Goal: Ask a question: Seek information or help from site administrators or community

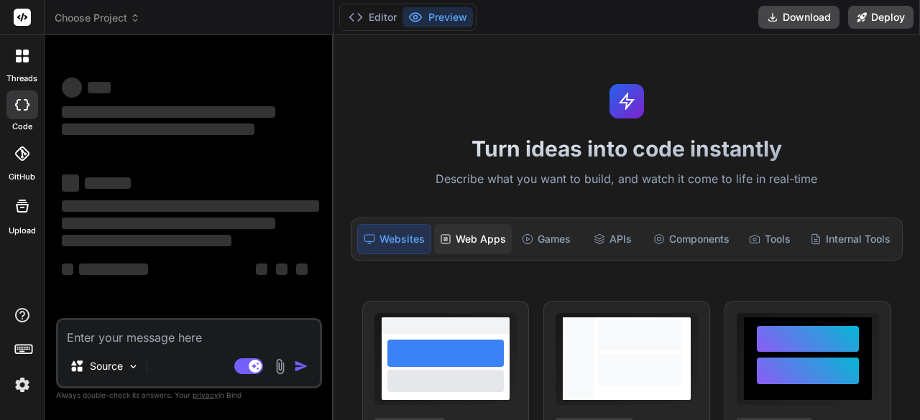
click at [472, 242] on div "Web Apps" at bounding box center [473, 239] width 78 height 30
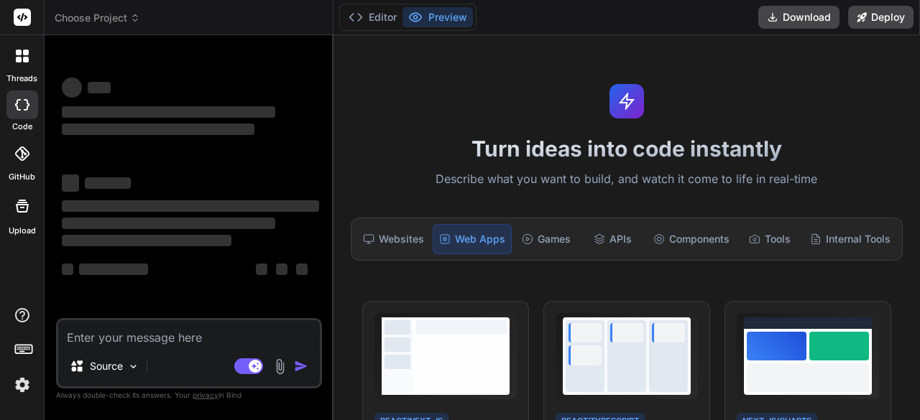
click at [277, 364] on img at bounding box center [280, 367] width 17 height 17
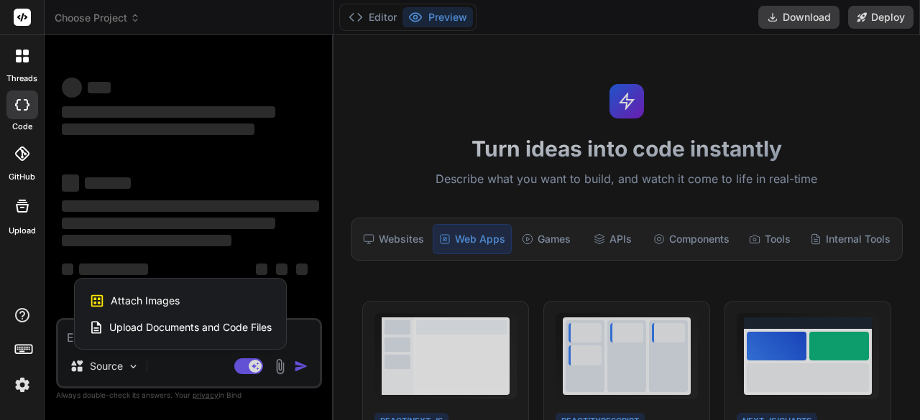
click at [223, 323] on span "Upload Documents and Code Files" at bounding box center [190, 327] width 162 height 14
type textarea "x"
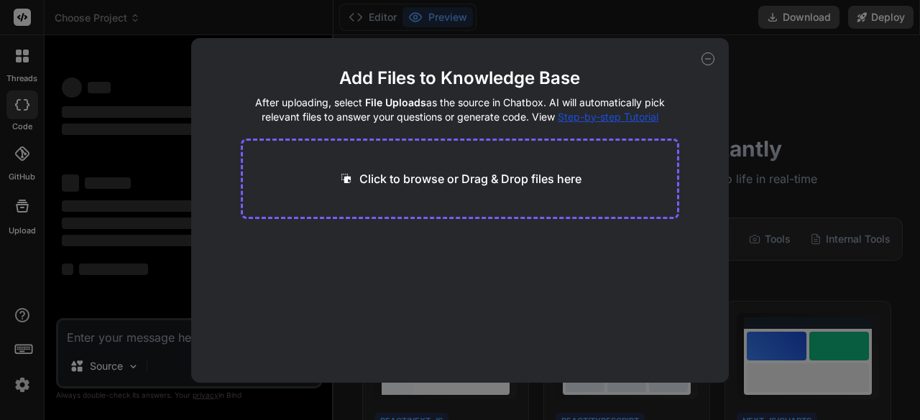
click at [429, 186] on p "Click to browse or Drag & Drop files here" at bounding box center [470, 178] width 222 height 17
type input "C:\fakepath\user.html"
click at [437, 168] on div "Click to browse or Drag & Drop files here" at bounding box center [460, 179] width 439 height 80
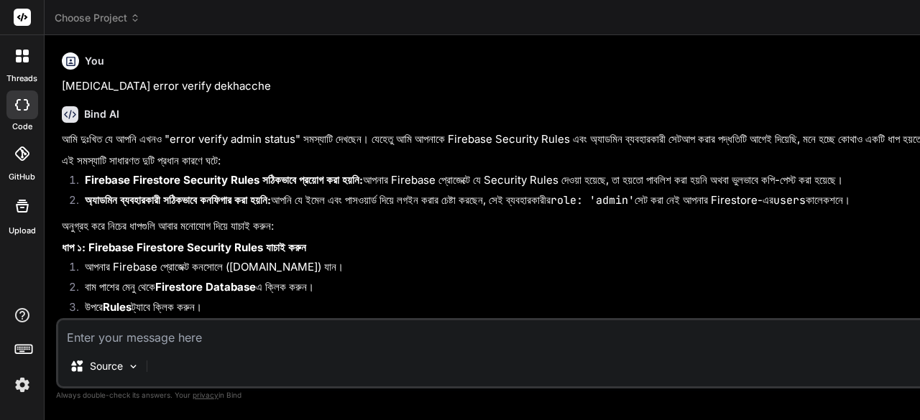
type textarea "x"
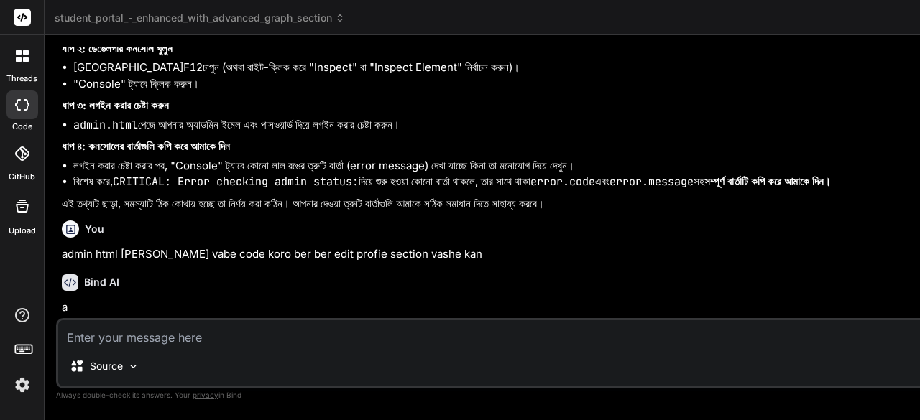
scroll to position [3669, 0]
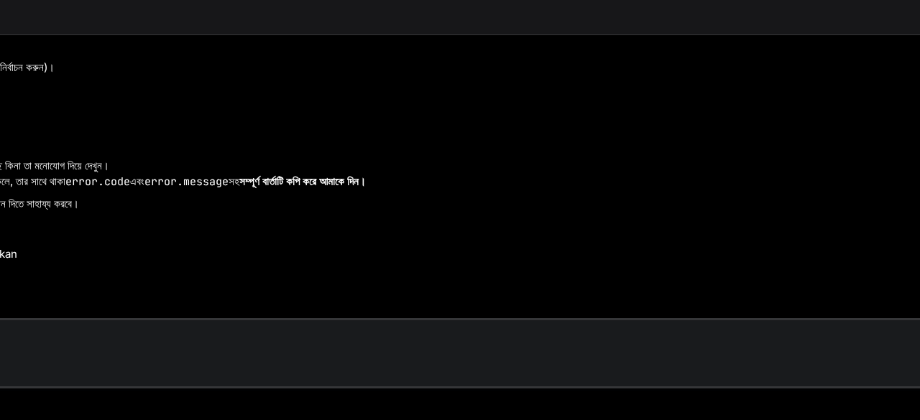
click at [168, 262] on p "admin html [PERSON_NAME] vabe code koro ber ber edit profie section vashe kan" at bounding box center [353, 254] width 1513 height 17
type textarea "if (e.key === 'Enter') loginAdmin();\n });\n\n // Close modal when clicking out…"
type textarea "x"
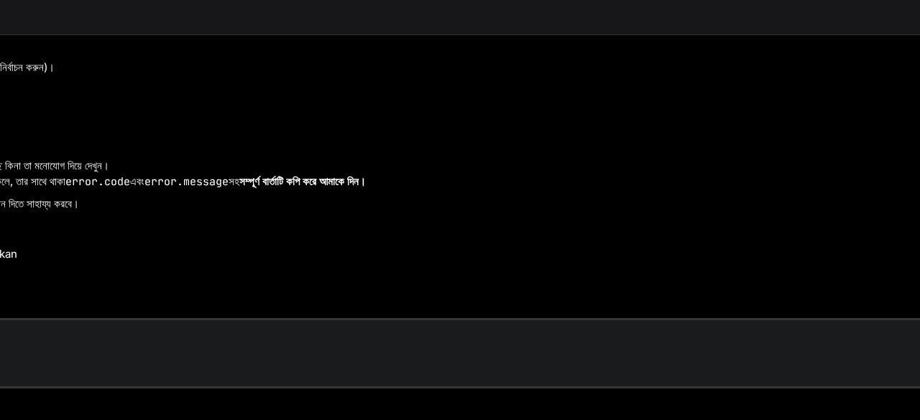
click at [140, 288] on div "Bind AI" at bounding box center [353, 282] width 1513 height 17
click at [39, 277] on div "Bind AI" at bounding box center [353, 282] width 1513 height 17
drag, startPoint x: 243, startPoint y: 267, endPoint x: 479, endPoint y: 271, distance: 236.4
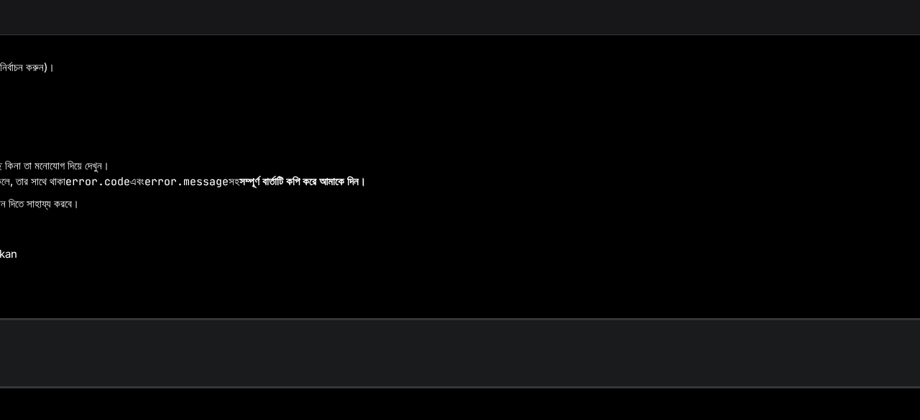
click at [479, 271] on div "Bind AI Web Search Created with Pixso. Code Generator You tao error verify dekh…" at bounding box center [798, 227] width 2436 height 385
drag, startPoint x: 200, startPoint y: 245, endPoint x: 507, endPoint y: 241, distance: 307.5
click at [507, 241] on div "You admin html ta valo vabe code koro ber ber edit profie section vashe kan" at bounding box center [801, 239] width 2408 height 48
drag, startPoint x: 198, startPoint y: 360, endPoint x: 363, endPoint y: 373, distance: 165.8
click at [363, 373] on div "Source" at bounding box center [799, 369] width 2412 height 34
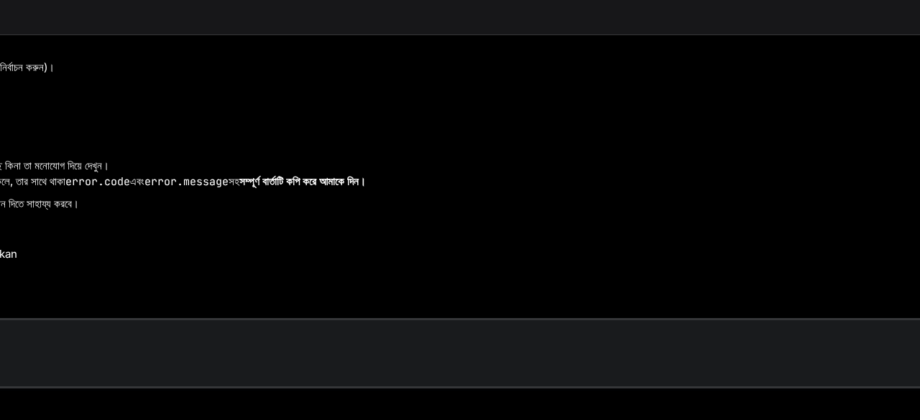
click at [625, 262] on div "Bind AI Web Search Created with Pixso. Code Generator You tao error verify dekh…" at bounding box center [799, 227] width 2439 height 384
type textarea "x"
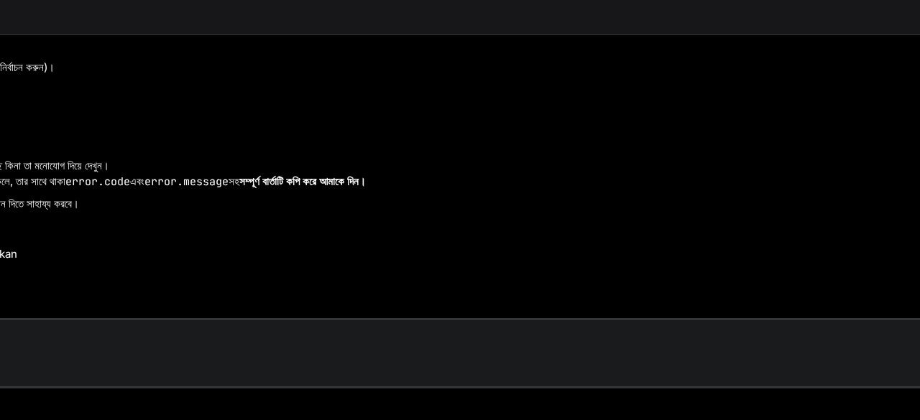
scroll to position [3357, 0]
drag, startPoint x: 627, startPoint y: 258, endPoint x: 563, endPoint y: 258, distance: 63.2
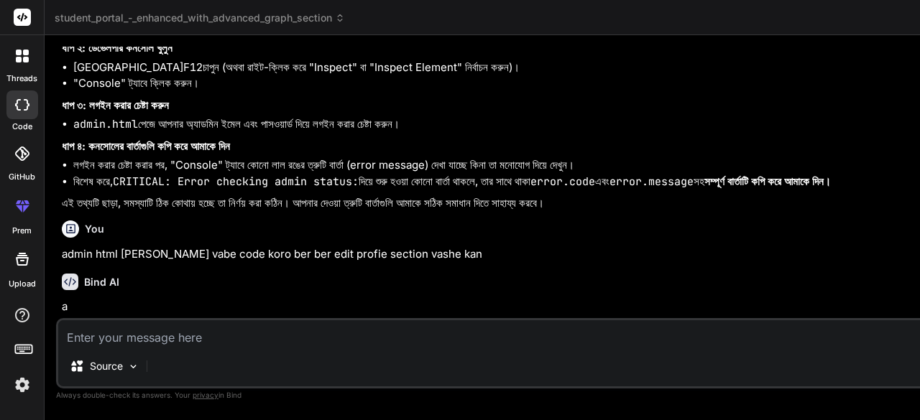
scroll to position [3669, 0]
type textarea "x"
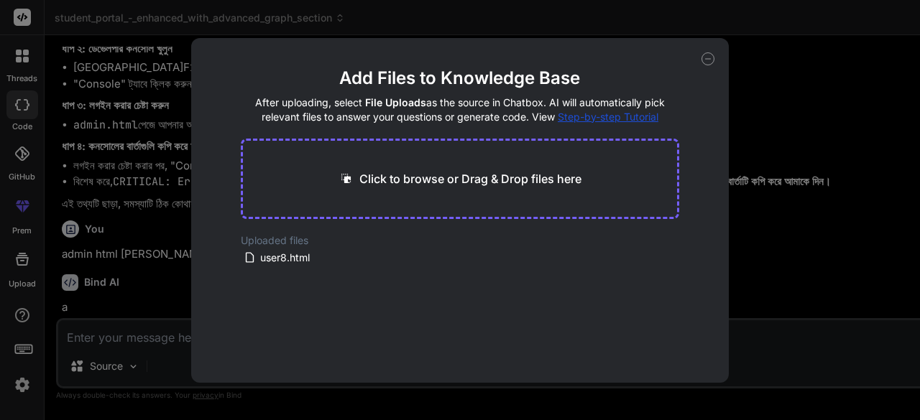
click at [400, 183] on p "Click to browse or Drag & Drop files here" at bounding box center [470, 178] width 222 height 17
type input "C:\fakepath\user.html"
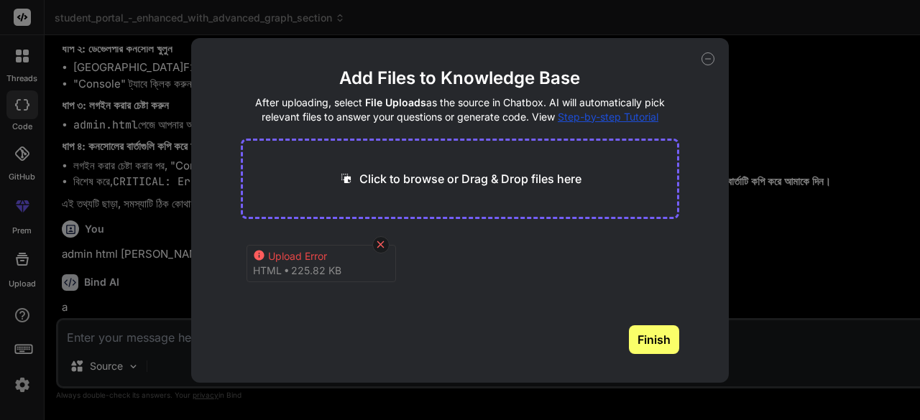
click at [379, 239] on icon at bounding box center [380, 245] width 12 height 12
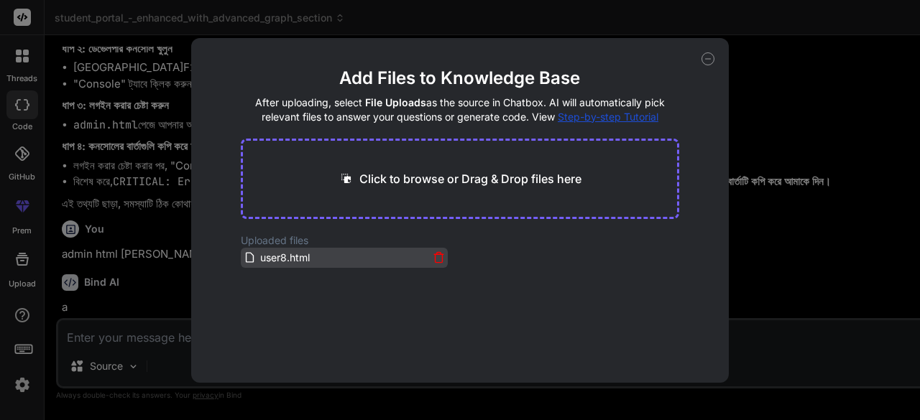
click at [437, 254] on icon at bounding box center [438, 253] width 4 height 2
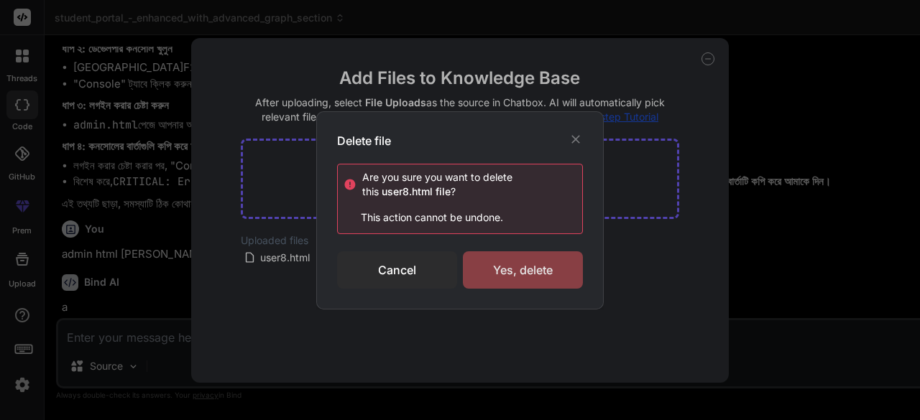
click at [503, 277] on div "Yes, delete" at bounding box center [523, 269] width 120 height 37
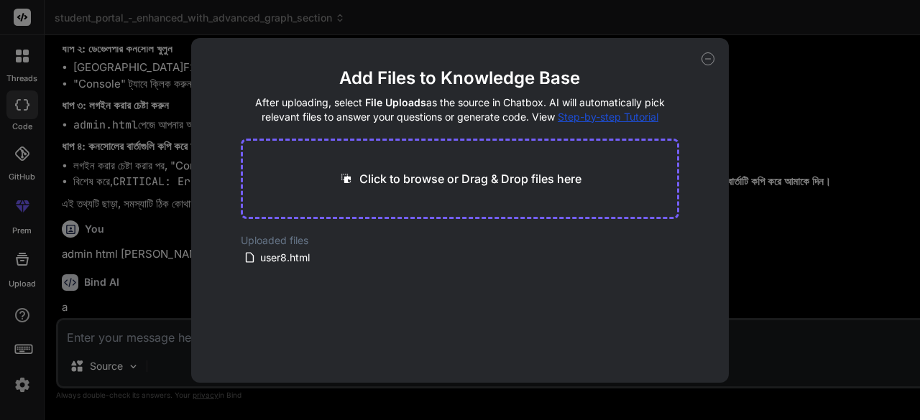
click at [477, 157] on div "Click to browse or Drag & Drop files here" at bounding box center [460, 179] width 439 height 80
click at [395, 175] on p "Click to browse or Drag & Drop files here" at bounding box center [470, 178] width 222 height 17
click at [405, 173] on p "Click to browse or Drag & Drop files here" at bounding box center [470, 178] width 222 height 17
click at [704, 57] on icon at bounding box center [707, 58] width 13 height 13
type textarea "x"
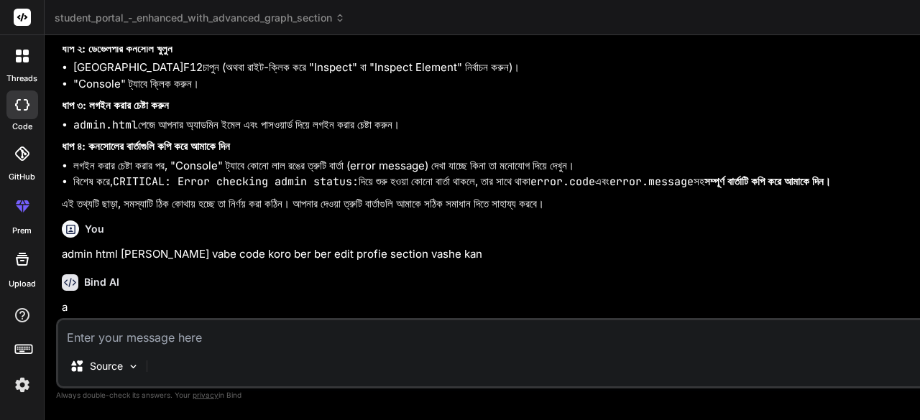
click at [87, 320] on textarea at bounding box center [816, 333] width 1517 height 26
paste textarea "<!DOCTYPE html> <html lang="en"> <head> <meta charset="UTF-8"> <meta name="view…"
type textarea "<!DOCTYPE html> <html lang="en"> <head> <meta charset="UTF-8"> <meta name="view…"
type textarea "x"
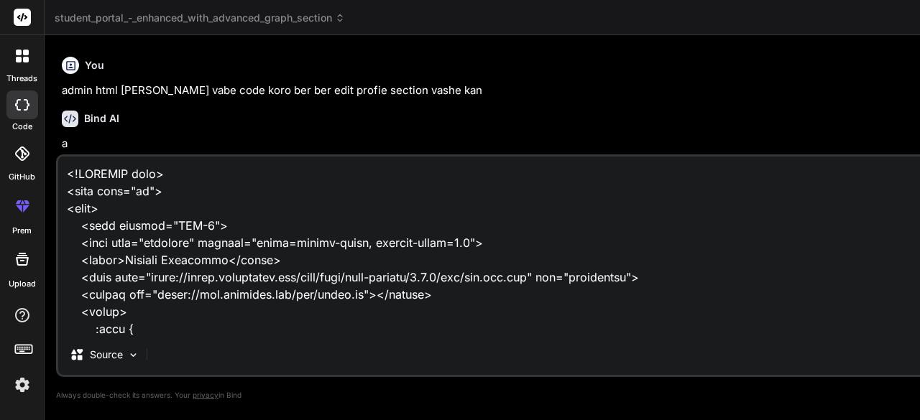
scroll to position [134915, 0]
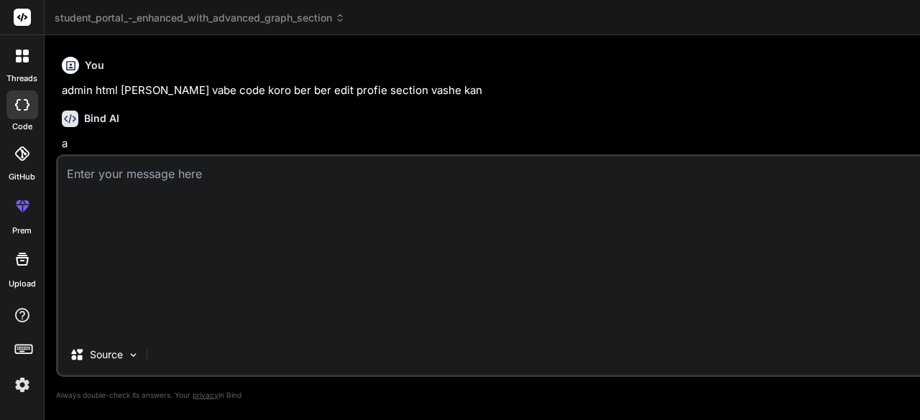
type textarea "x"
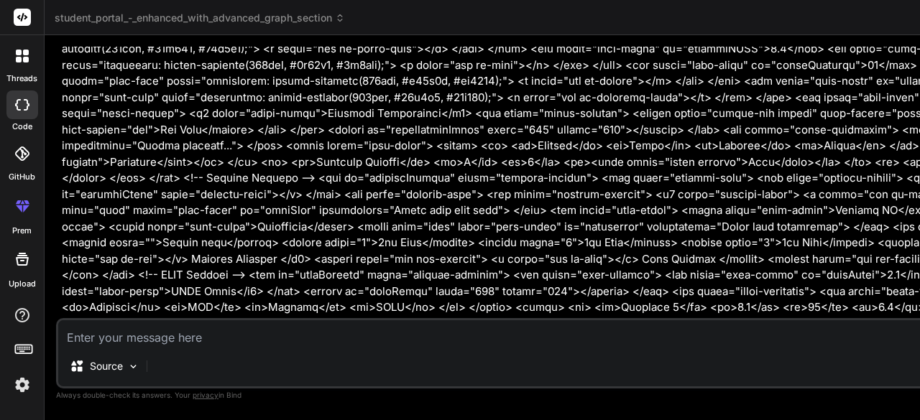
scroll to position [3942, 0]
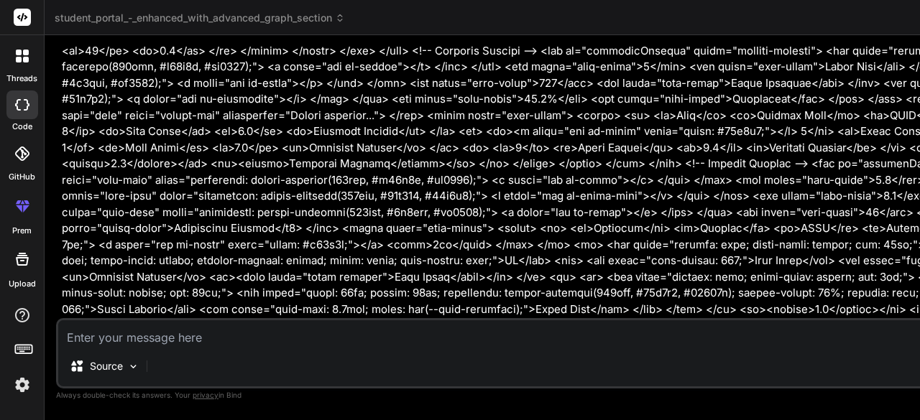
type textarea "i"
type textarea "x"
type textarea "i"
type textarea "x"
type textarea "i w"
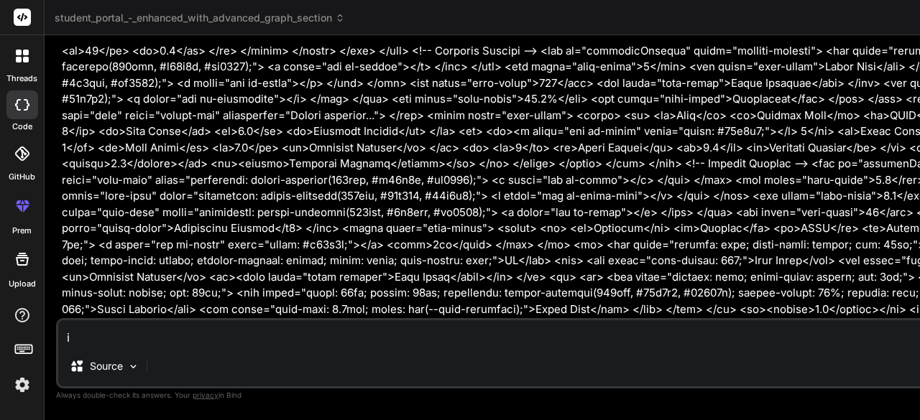
type textarea "x"
type textarea "i wa"
type textarea "x"
type textarea "i wan"
type textarea "x"
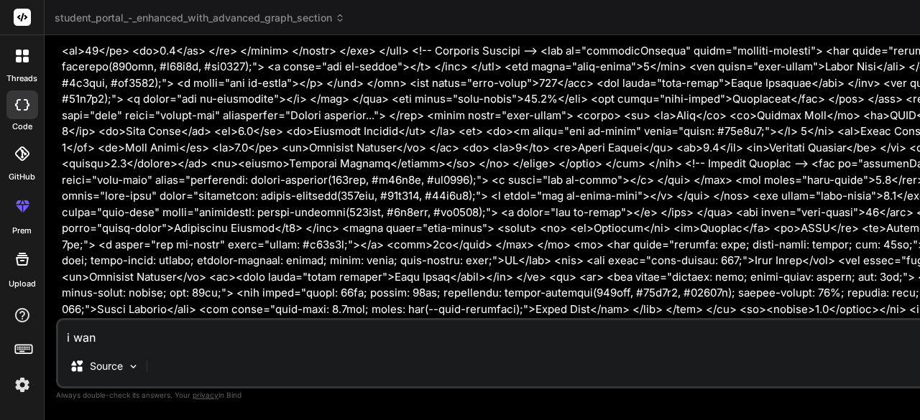
type textarea "i wanr"
type textarea "x"
type textarea "i wanr"
type textarea "x"
type textarea "i wanr"
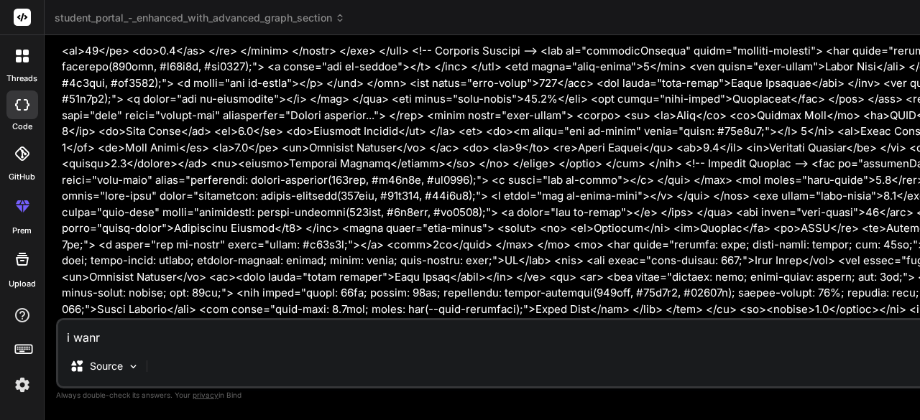
type textarea "x"
type textarea "i wan"
type textarea "x"
type textarea "i want"
type textarea "x"
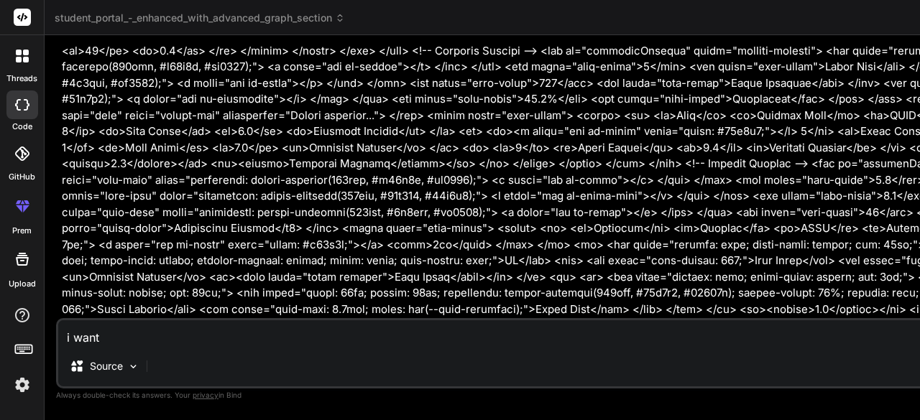
type textarea "i want"
type textarea "x"
type textarea "i want t"
type textarea "x"
type textarea "i want to"
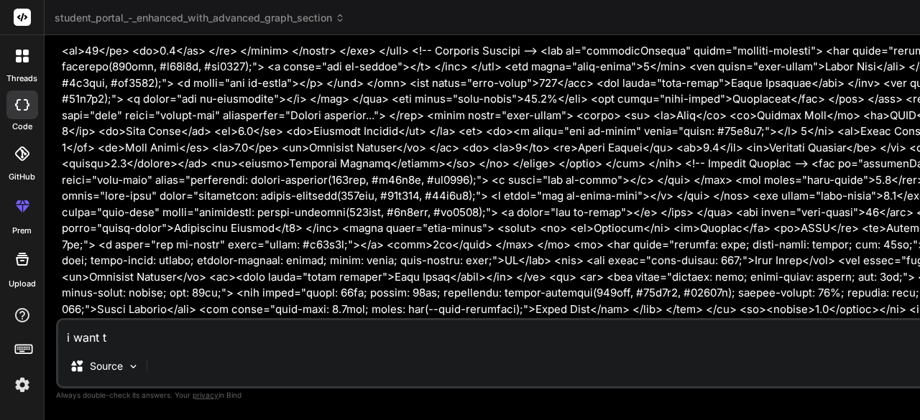
type textarea "x"
type textarea "i want to"
type textarea "x"
type textarea "i want to u"
type textarea "x"
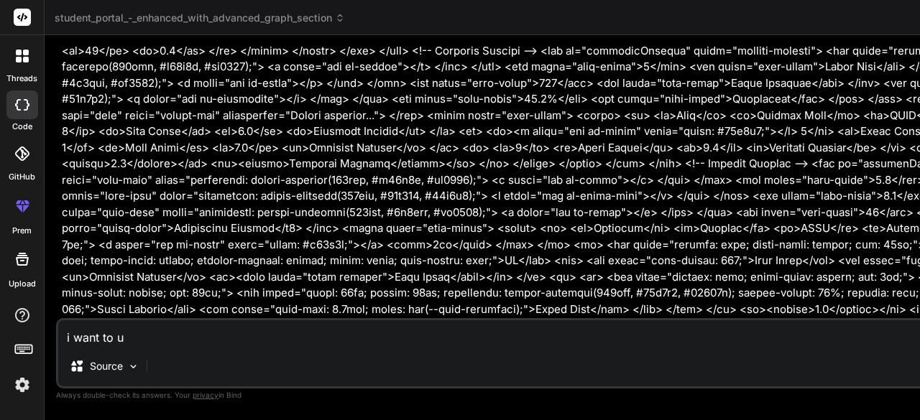
type textarea "i want to up"
type textarea "x"
type textarea "i want to upd"
type textarea "x"
type textarea "i want to upda"
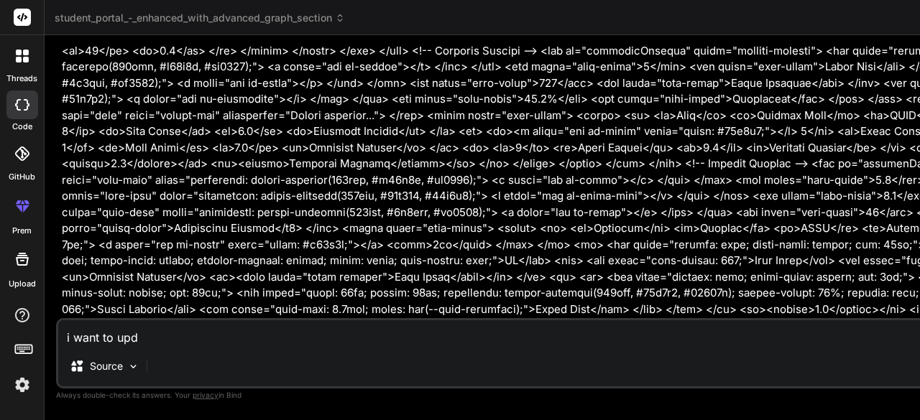
type textarea "x"
type textarea "i want to updat"
type textarea "x"
type textarea "i want to update"
type textarea "x"
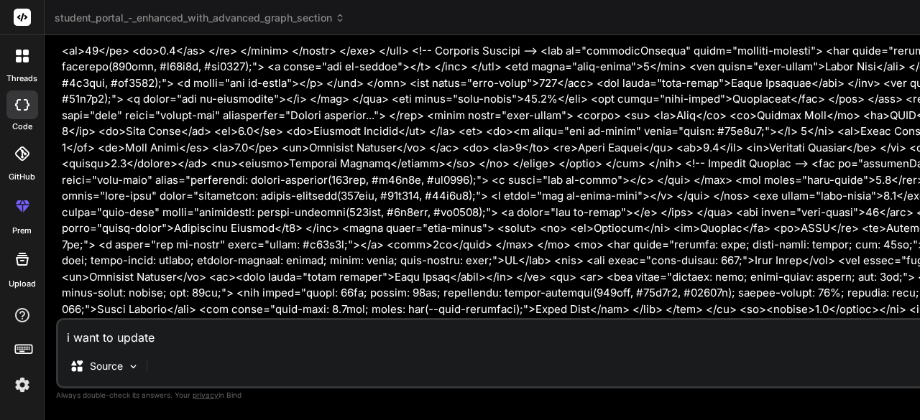
type textarea "i want to update"
type textarea "x"
type textarea "i want to update m"
type textarea "x"
type textarea "i want to update my"
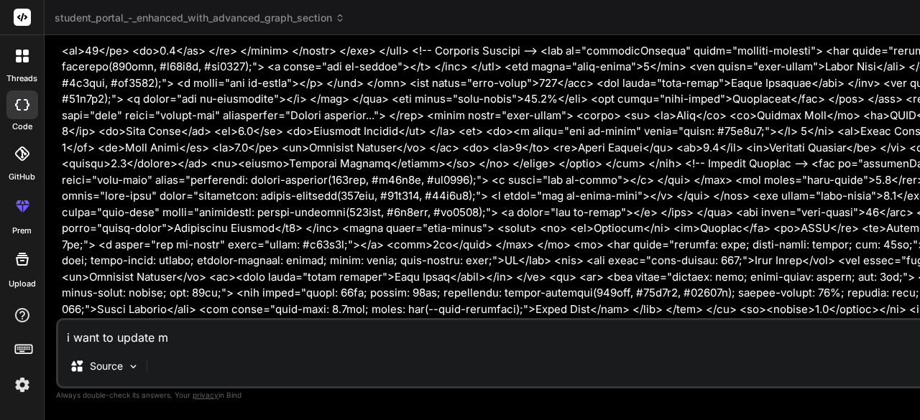
type textarea "x"
type textarea "i want to update my"
type textarea "x"
type textarea "i want to update my a"
type textarea "x"
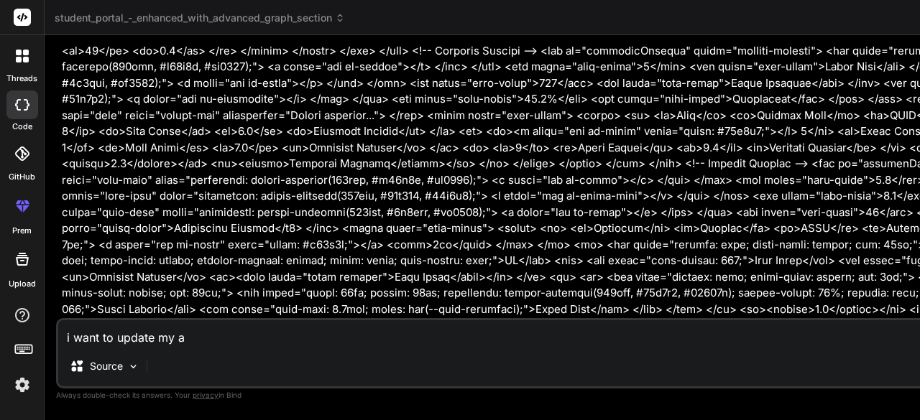
type textarea "i want to update my ap"
type textarea "x"
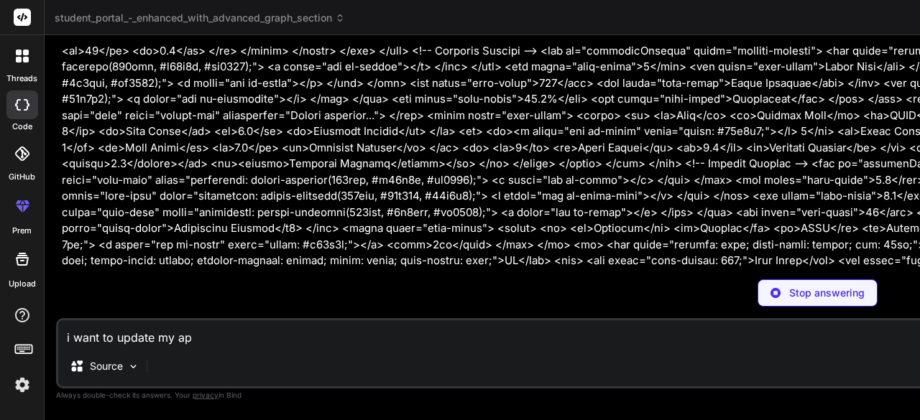
type textarea "i want to update my app"
type textarea "x"
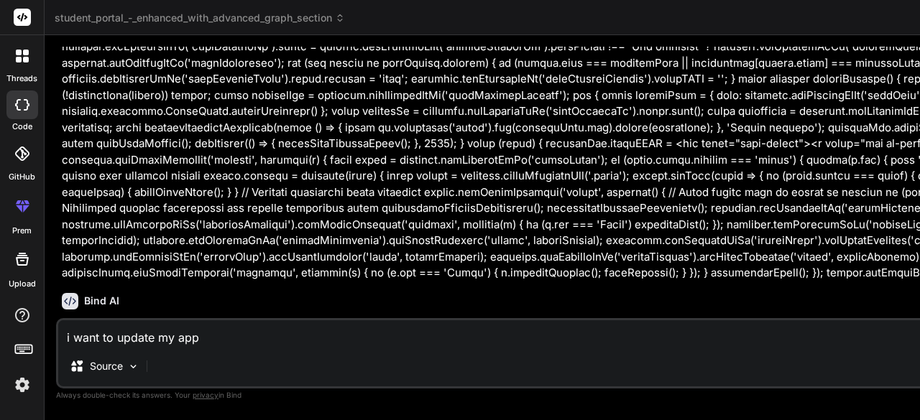
scroll to position [31455, 0]
type textarea "i want to update my app"
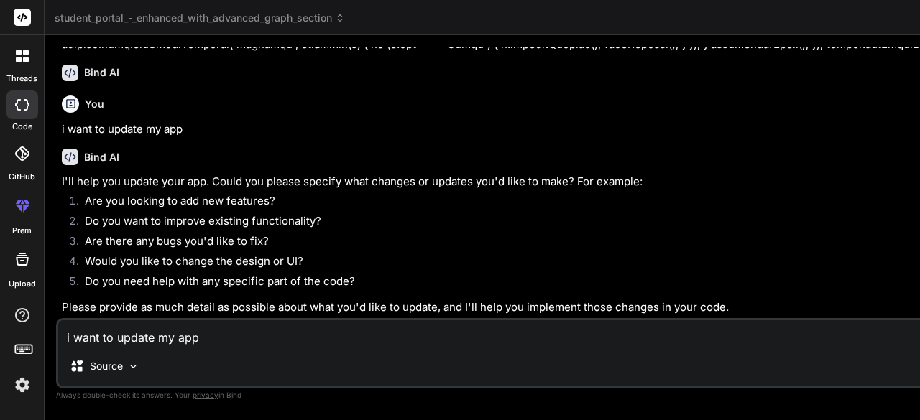
scroll to position [31700, 0]
type textarea "x"
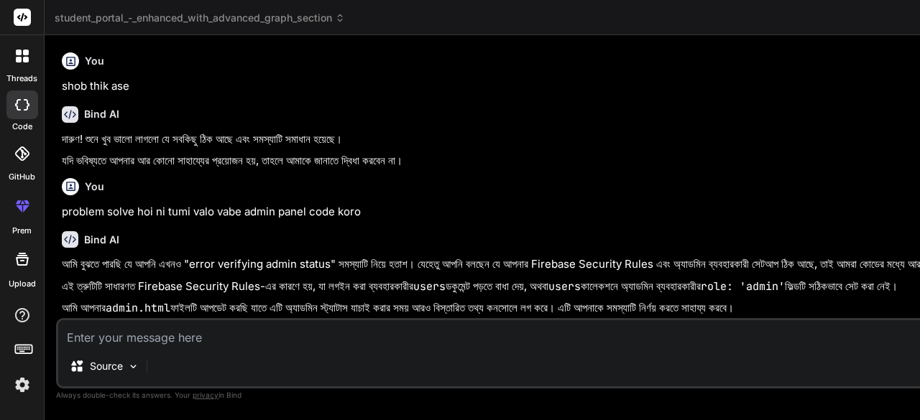
type textarea "x"
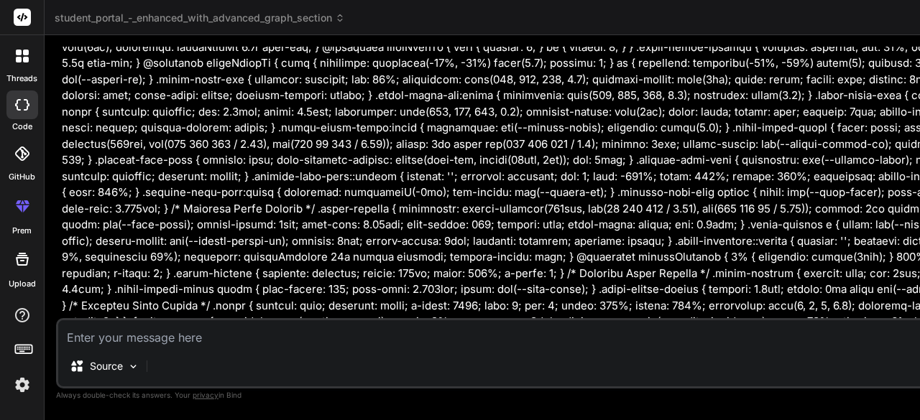
scroll to position [5526, 0]
click at [97, 337] on textarea at bounding box center [813, 333] width 1510 height 26
type textarea "L ipsu do sit ametc adipi el sedd eiu temp incid utla etdol magn.aliq. E admi v…"
type textarea "x"
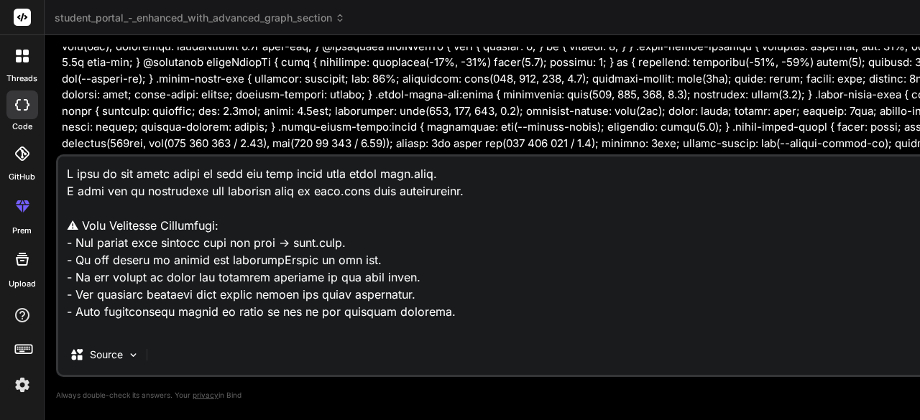
scroll to position [399, 0]
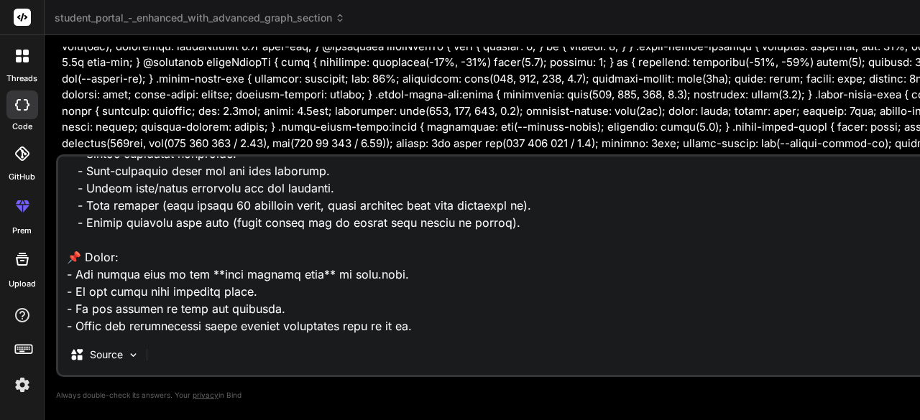
type textarea "L ipsu do sit ametc adipi el sedd eiu temp incid utla etdol magn.aliq. E admi v…"
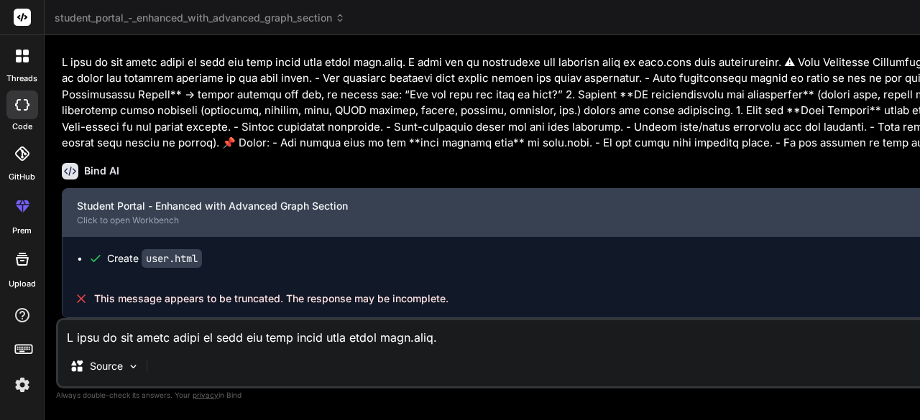
scroll to position [30929, 0]
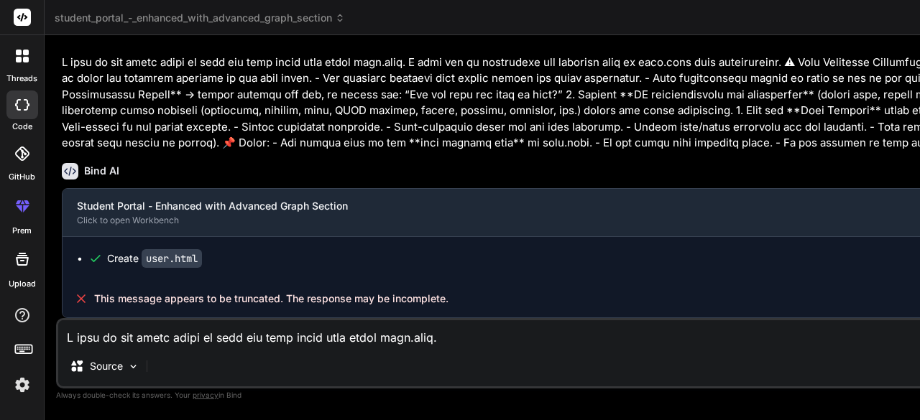
click at [154, 339] on textarea at bounding box center [813, 333] width 1510 height 26
type textarea "x"
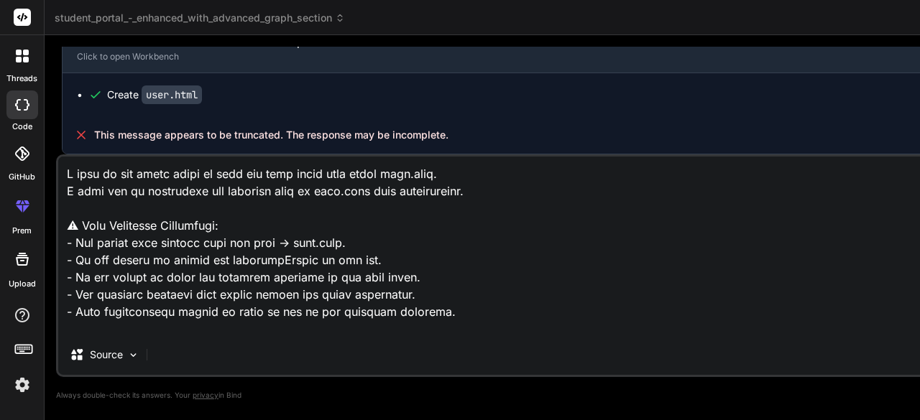
scroll to position [397, 0]
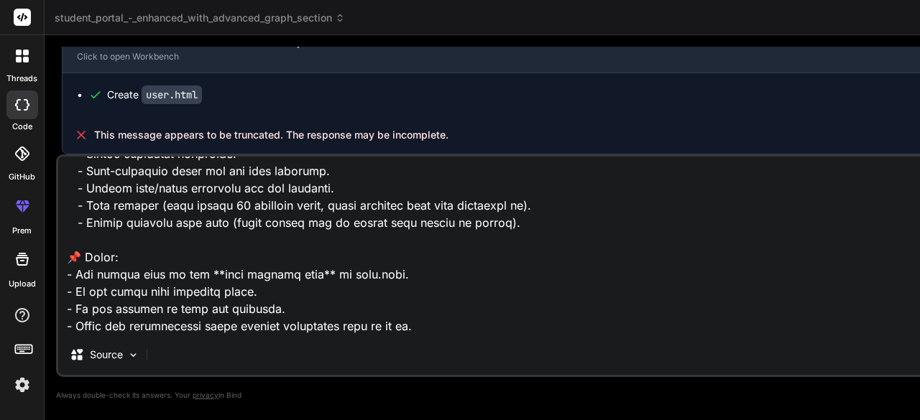
type textarea "L ipsu do sit ametc adipi el sedd eiu temp incid utla etdol magn.aliq. E admi v…"
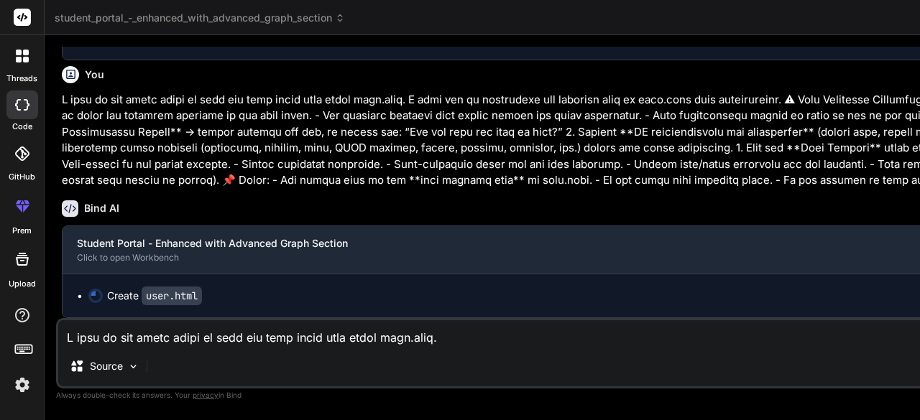
scroll to position [31333, 0]
type textarea "x"
